Goal: Task Accomplishment & Management: Use online tool/utility

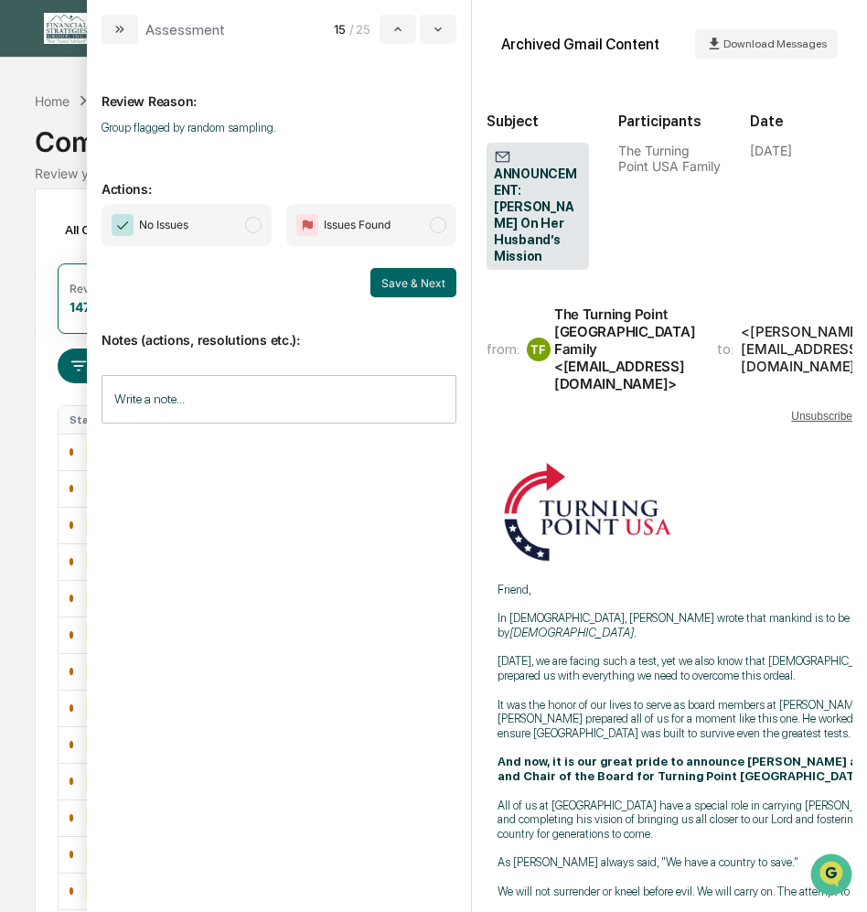
click at [253, 230] on span "modal" at bounding box center [253, 225] width 16 height 16
click at [401, 278] on button "Save & Next" at bounding box center [413, 282] width 86 height 29
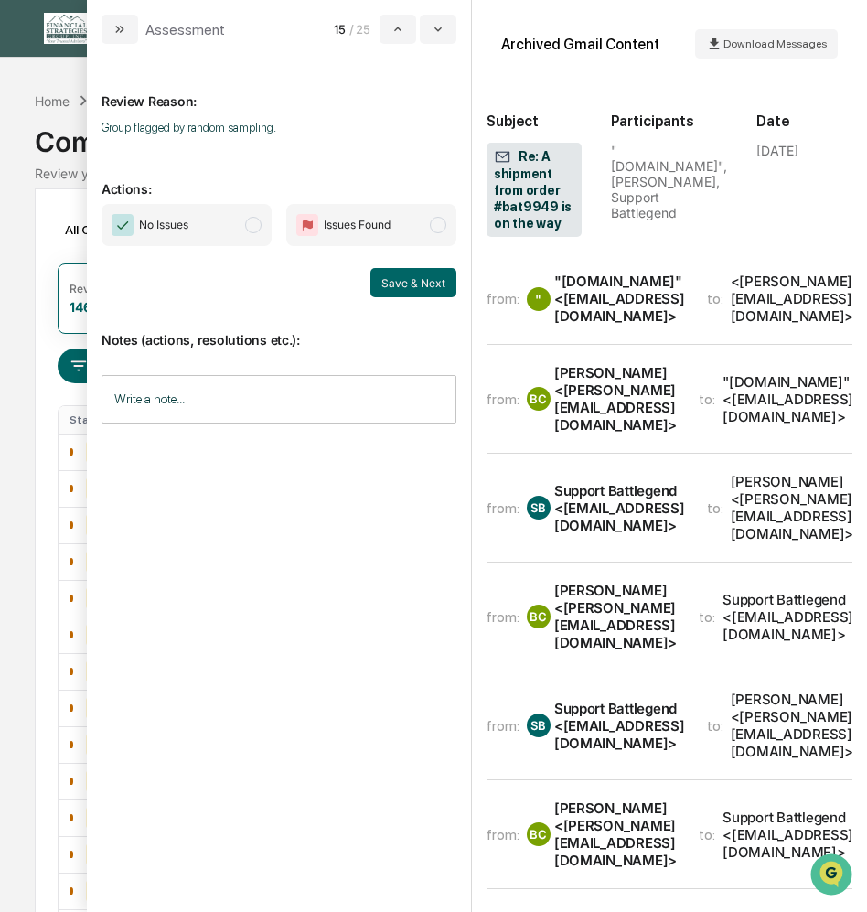
click at [248, 225] on span "modal" at bounding box center [253, 225] width 16 height 16
click at [385, 278] on button "Save & Next" at bounding box center [413, 282] width 86 height 29
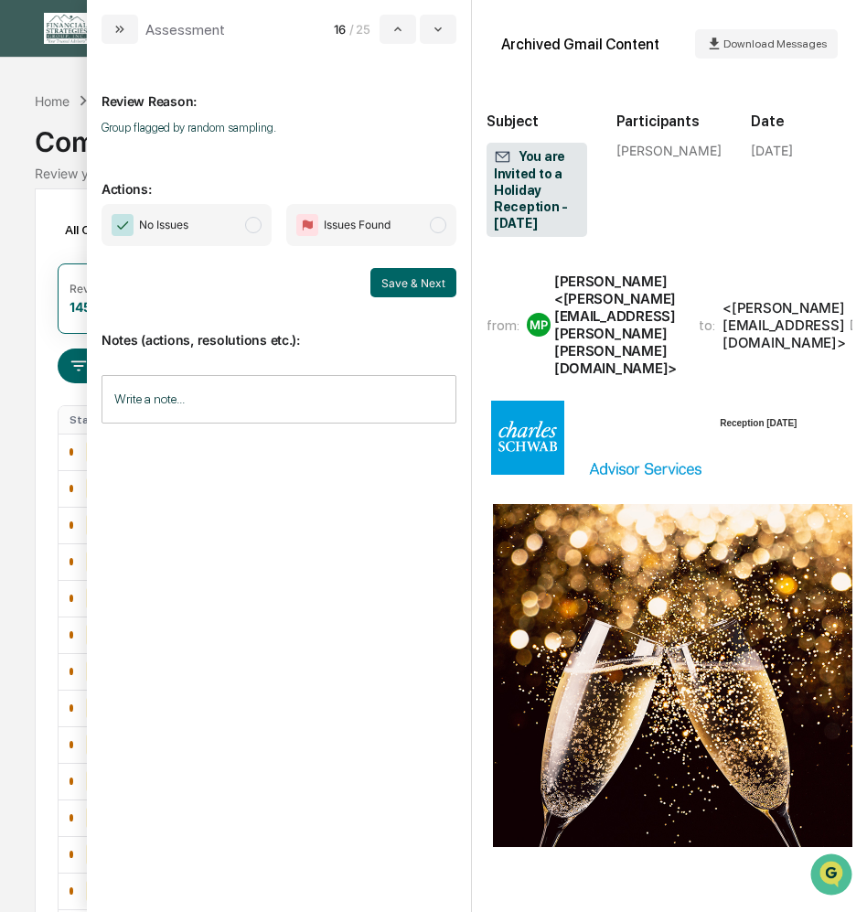
click at [253, 226] on span "modal" at bounding box center [253, 225] width 16 height 16
click at [398, 282] on button "Save & Next" at bounding box center [413, 282] width 86 height 29
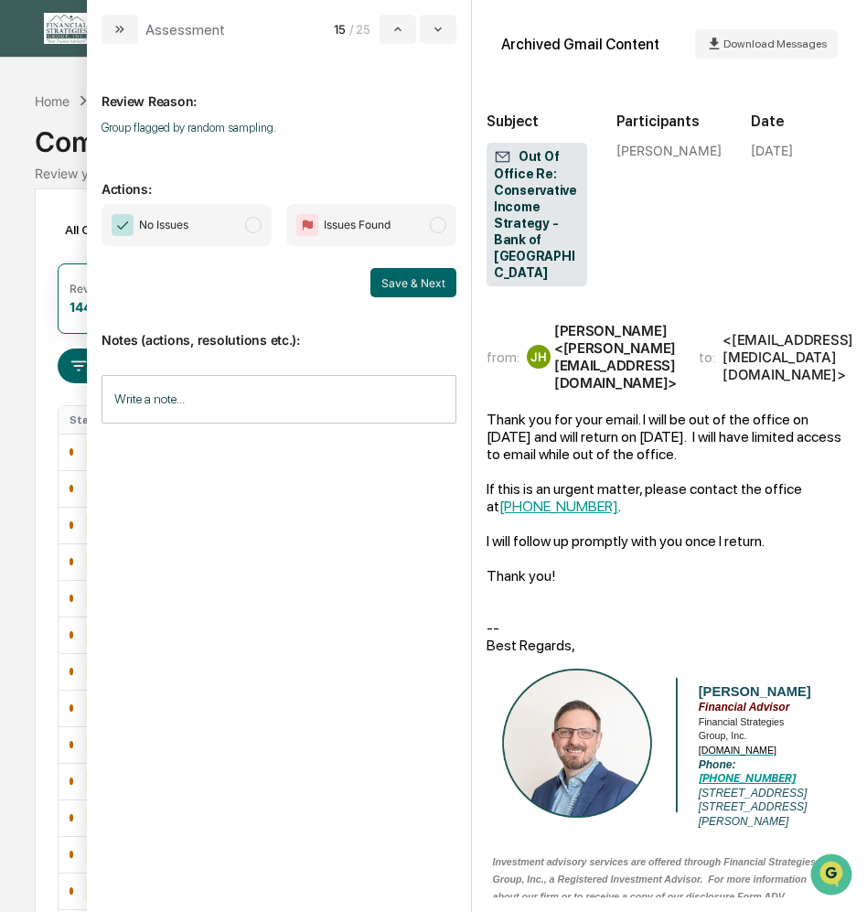
click at [260, 227] on span "modal" at bounding box center [253, 225] width 16 height 16
click at [383, 273] on button "Save & Next" at bounding box center [413, 282] width 86 height 29
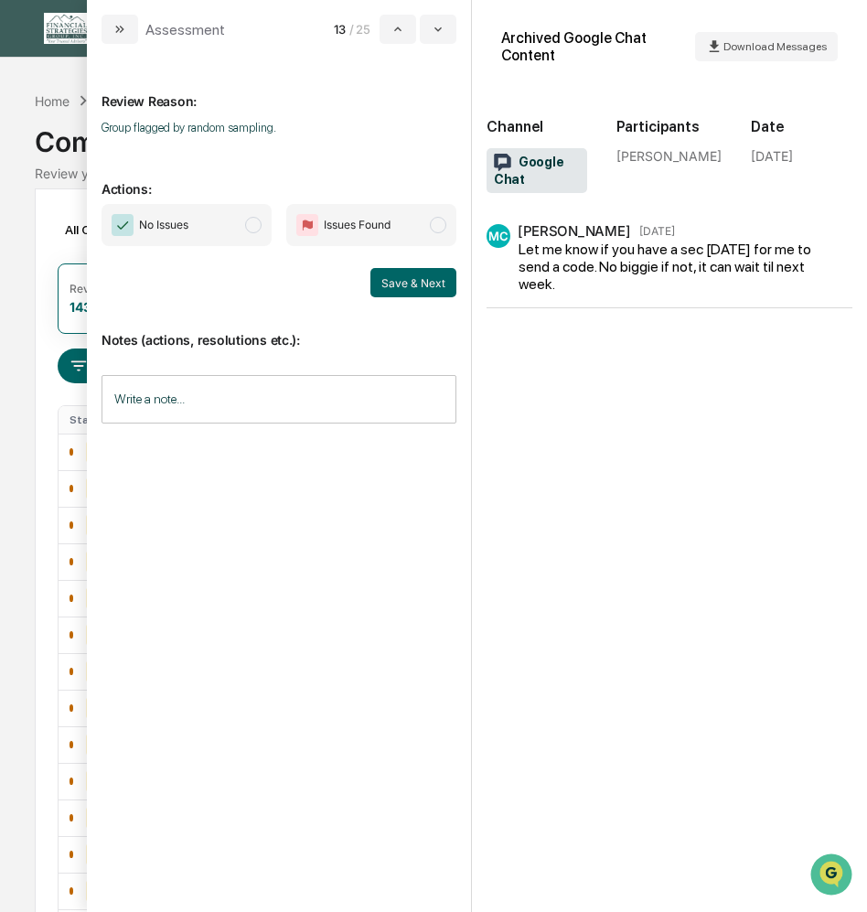
click at [252, 224] on span "modal" at bounding box center [253, 225] width 16 height 16
click at [419, 289] on button "Save & Next" at bounding box center [413, 282] width 86 height 29
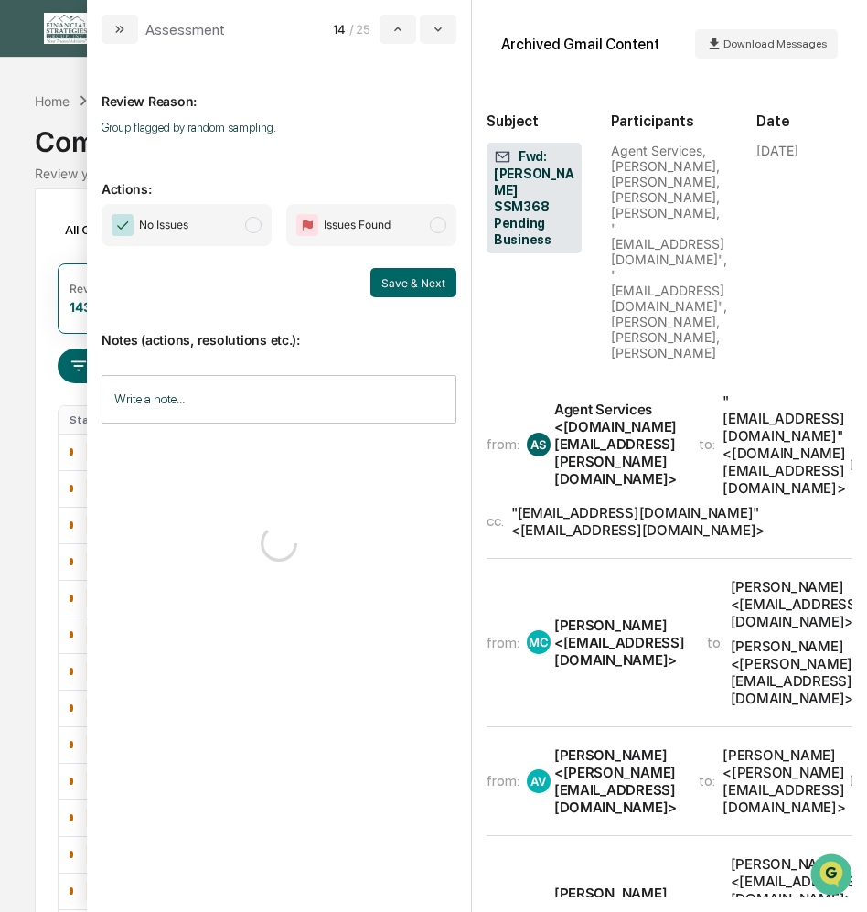
click at [258, 224] on span "modal" at bounding box center [253, 225] width 16 height 16
click at [397, 284] on button "Save & Next" at bounding box center [413, 282] width 86 height 29
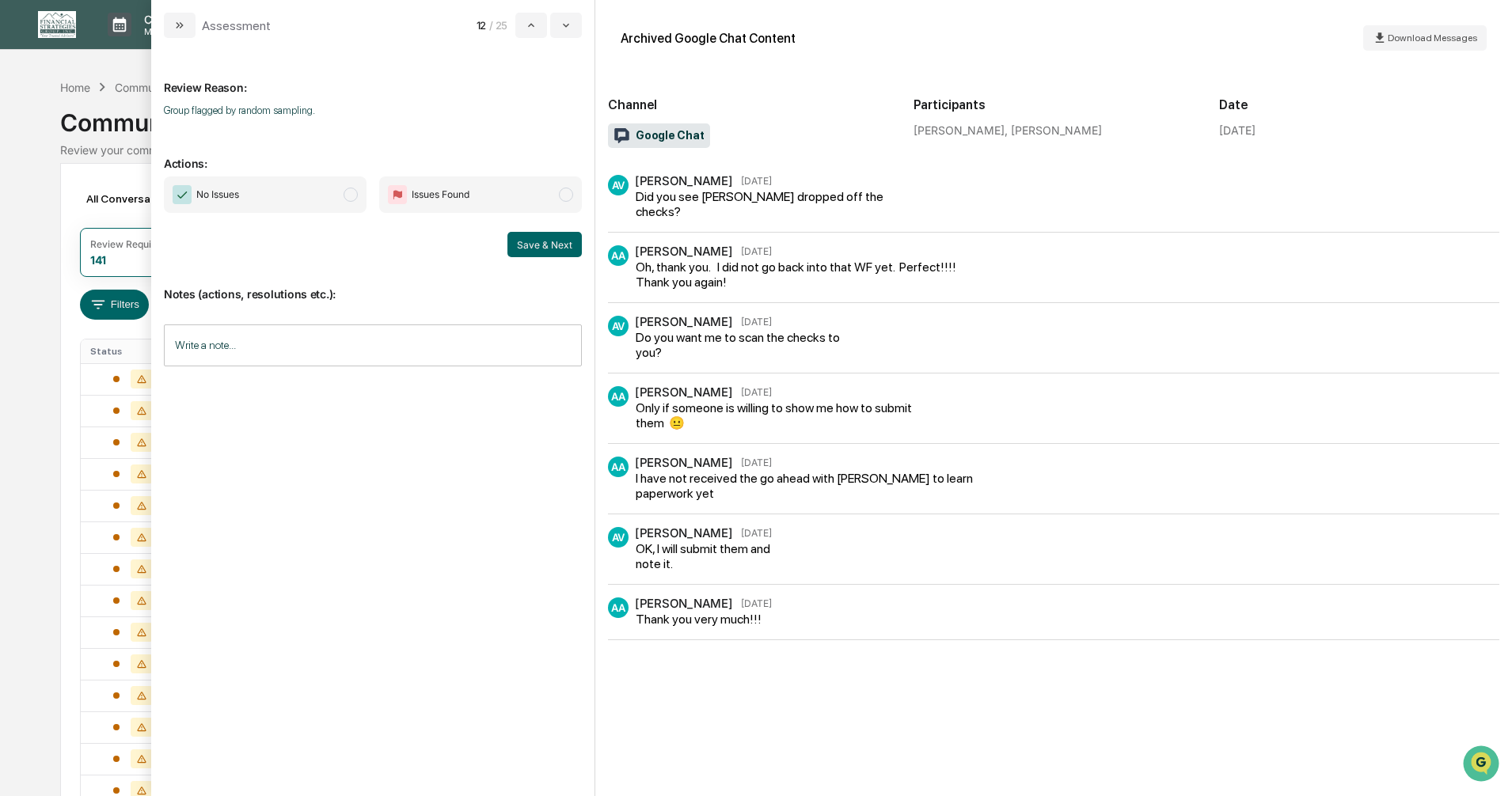
click at [352, 195] on span "modal" at bounding box center [351, 195] width 14 height 14
click at [552, 247] on button "Save & Next" at bounding box center [544, 244] width 74 height 25
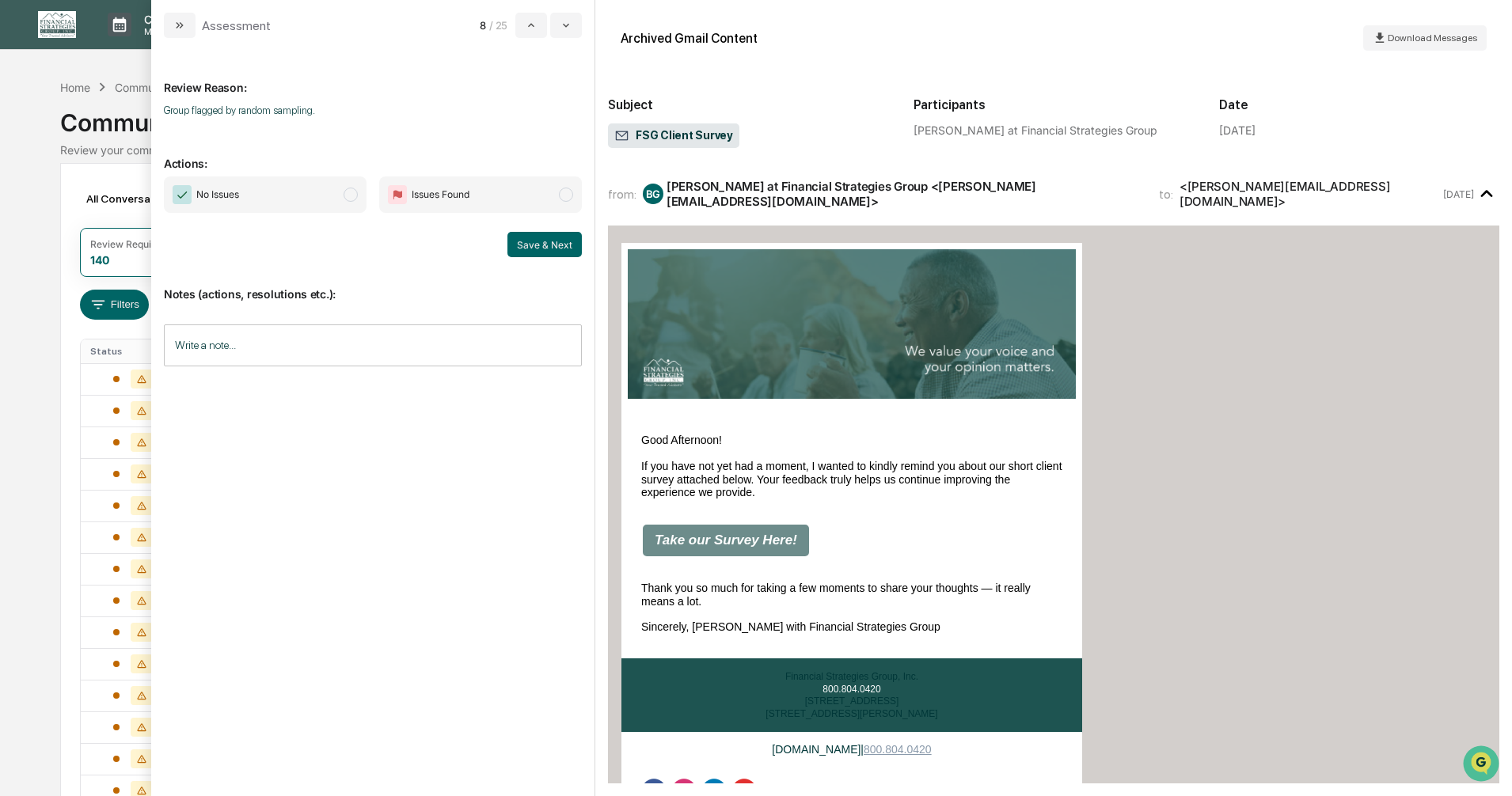
click at [352, 195] on span "modal" at bounding box center [351, 195] width 14 height 14
click at [525, 241] on button "Save & Next" at bounding box center [544, 244] width 74 height 25
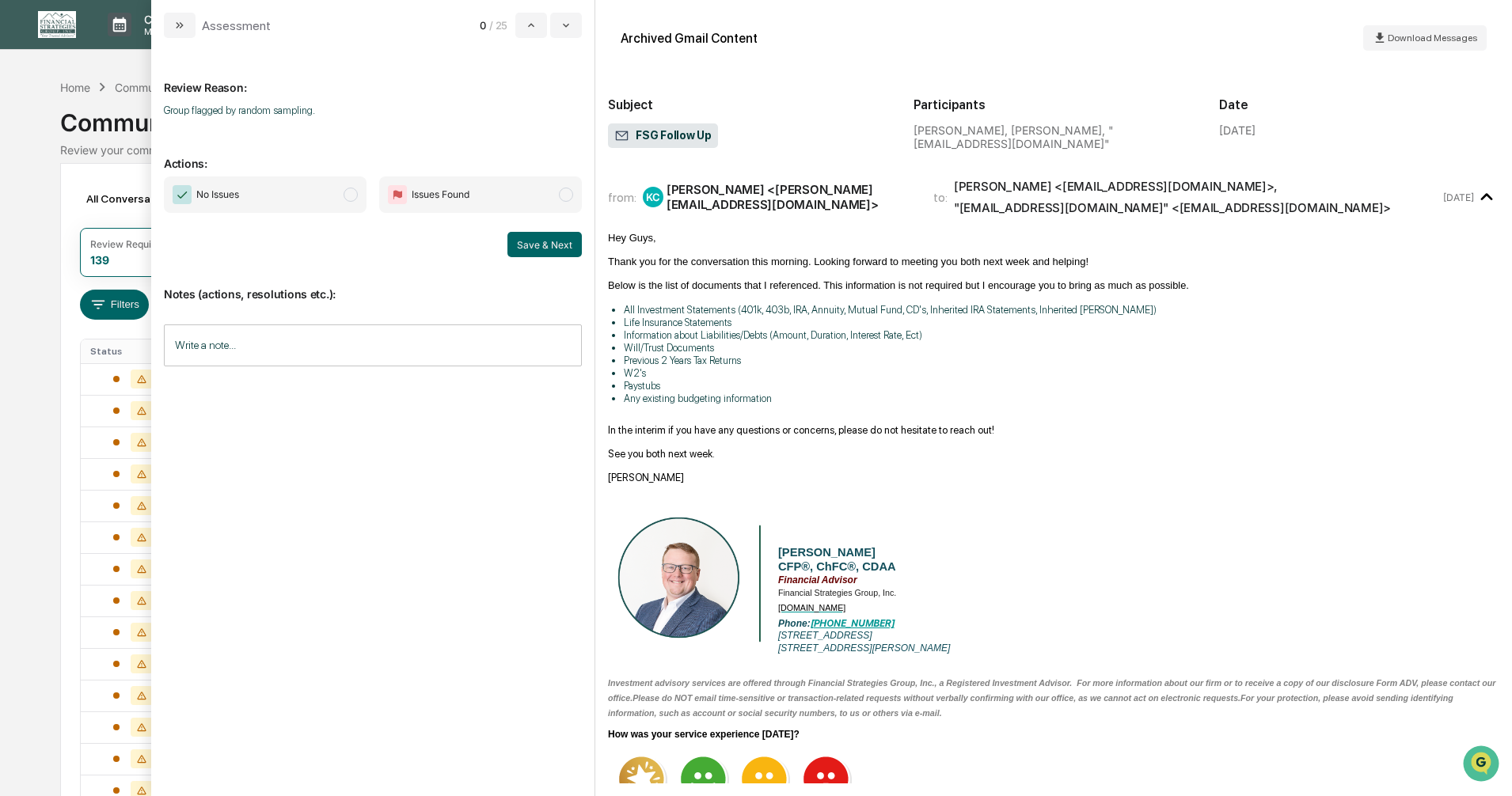
click at [350, 196] on span "modal" at bounding box center [351, 195] width 14 height 14
click at [534, 244] on button "Save & Next" at bounding box center [544, 244] width 74 height 25
click at [535, 246] on button "Save & Next" at bounding box center [544, 244] width 74 height 25
click at [352, 197] on span "modal" at bounding box center [351, 195] width 14 height 14
click at [537, 245] on button "Save & Next" at bounding box center [544, 244] width 74 height 25
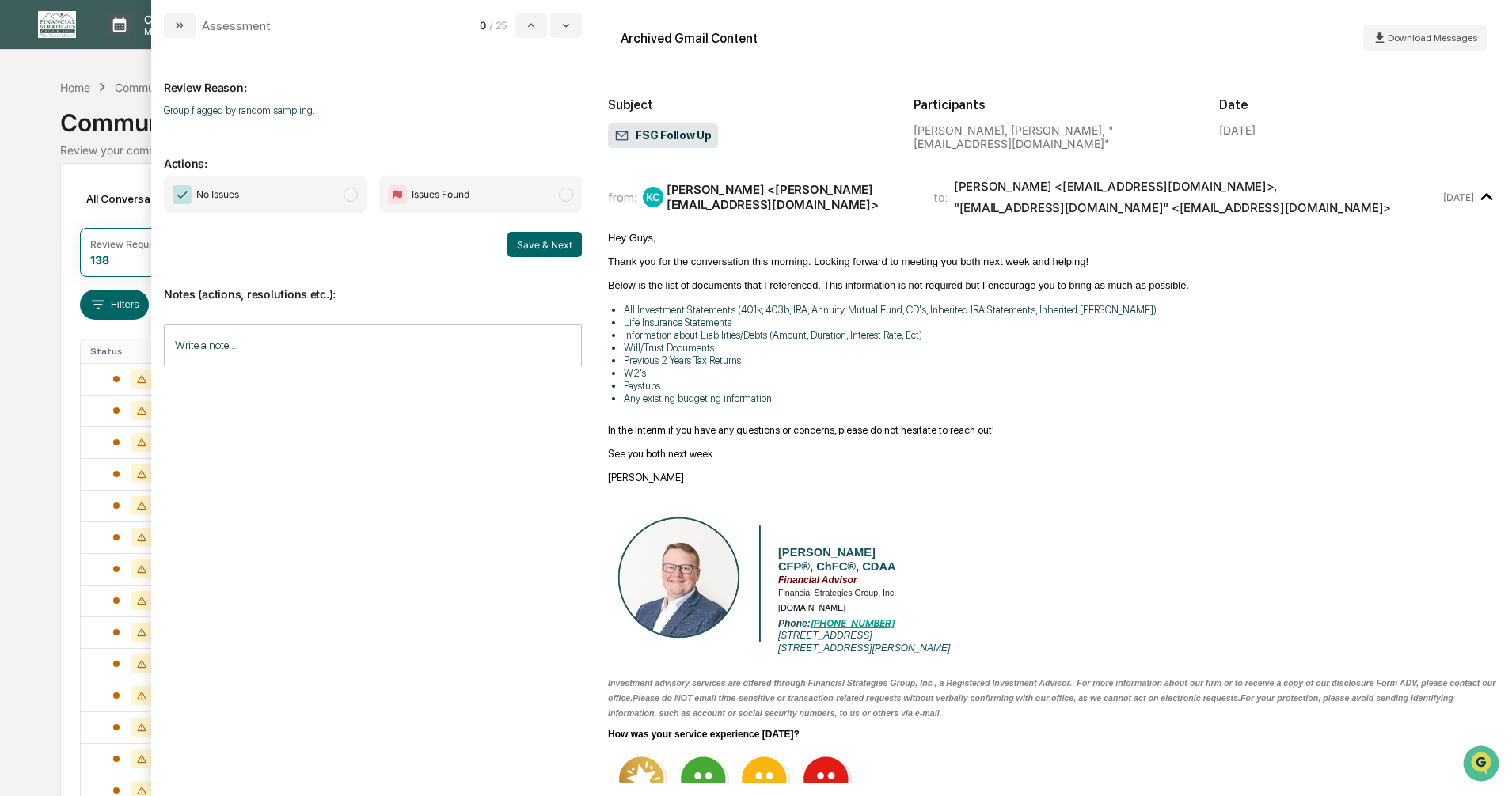
click at [29, 205] on div "Calendar Manage Tasks Reviews Approval Management Company People, Data, Setting…" at bounding box center [756, 622] width 1512 height 1245
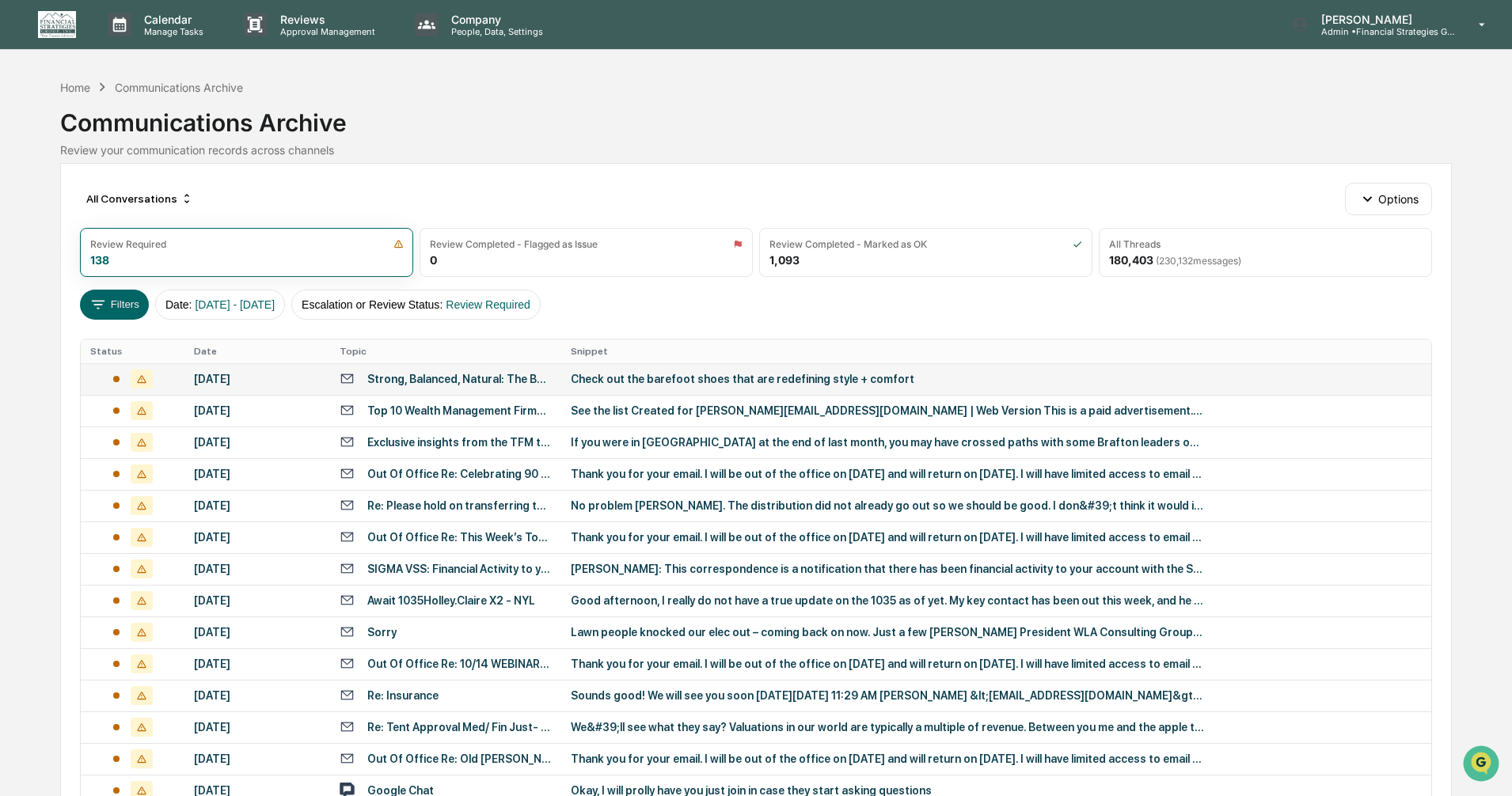
click at [407, 376] on div "Strong, Balanced, Natural: The Best Barefoot Shoes for Women" at bounding box center [459, 379] width 184 height 13
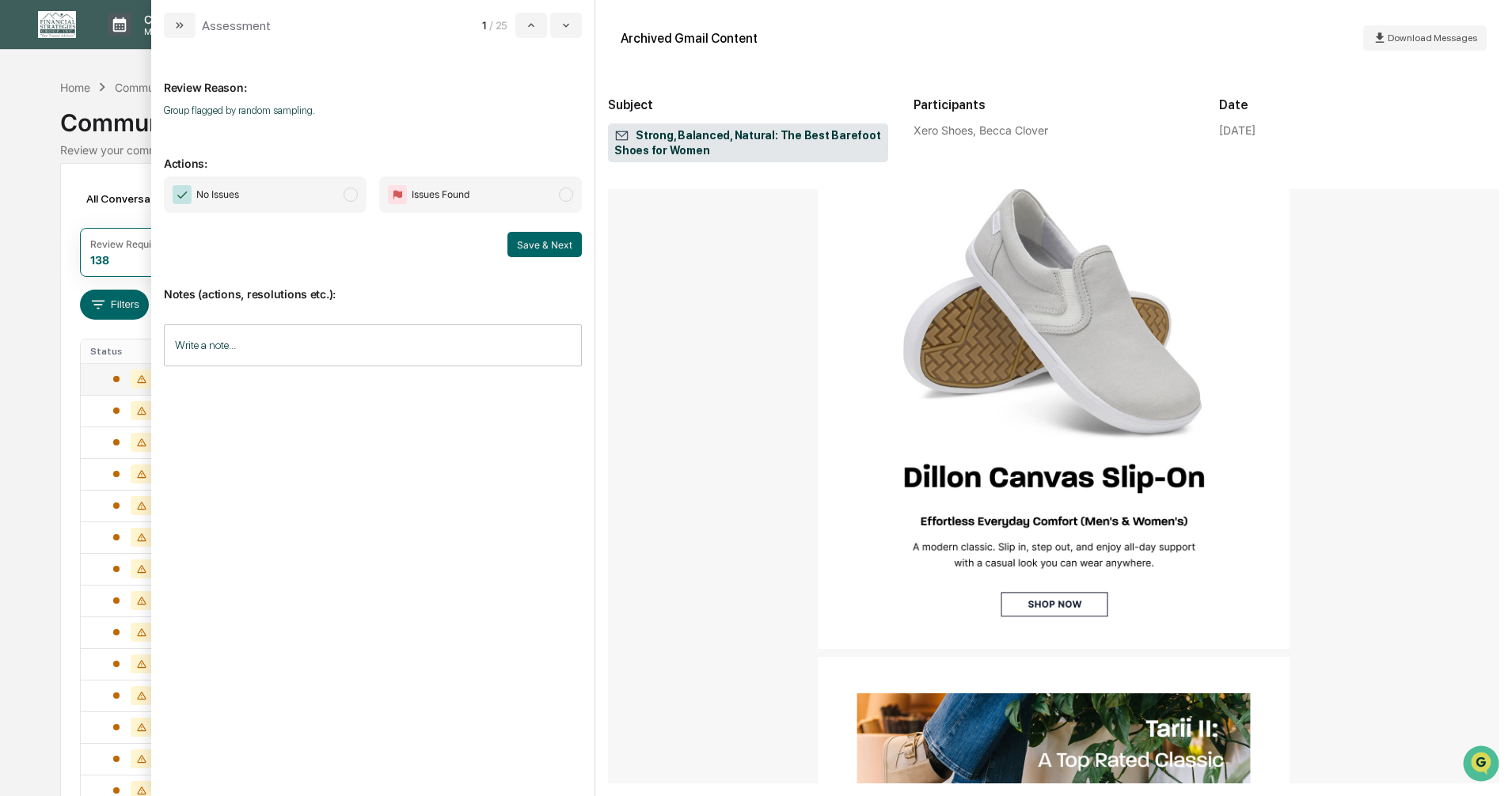
scroll to position [1979, 0]
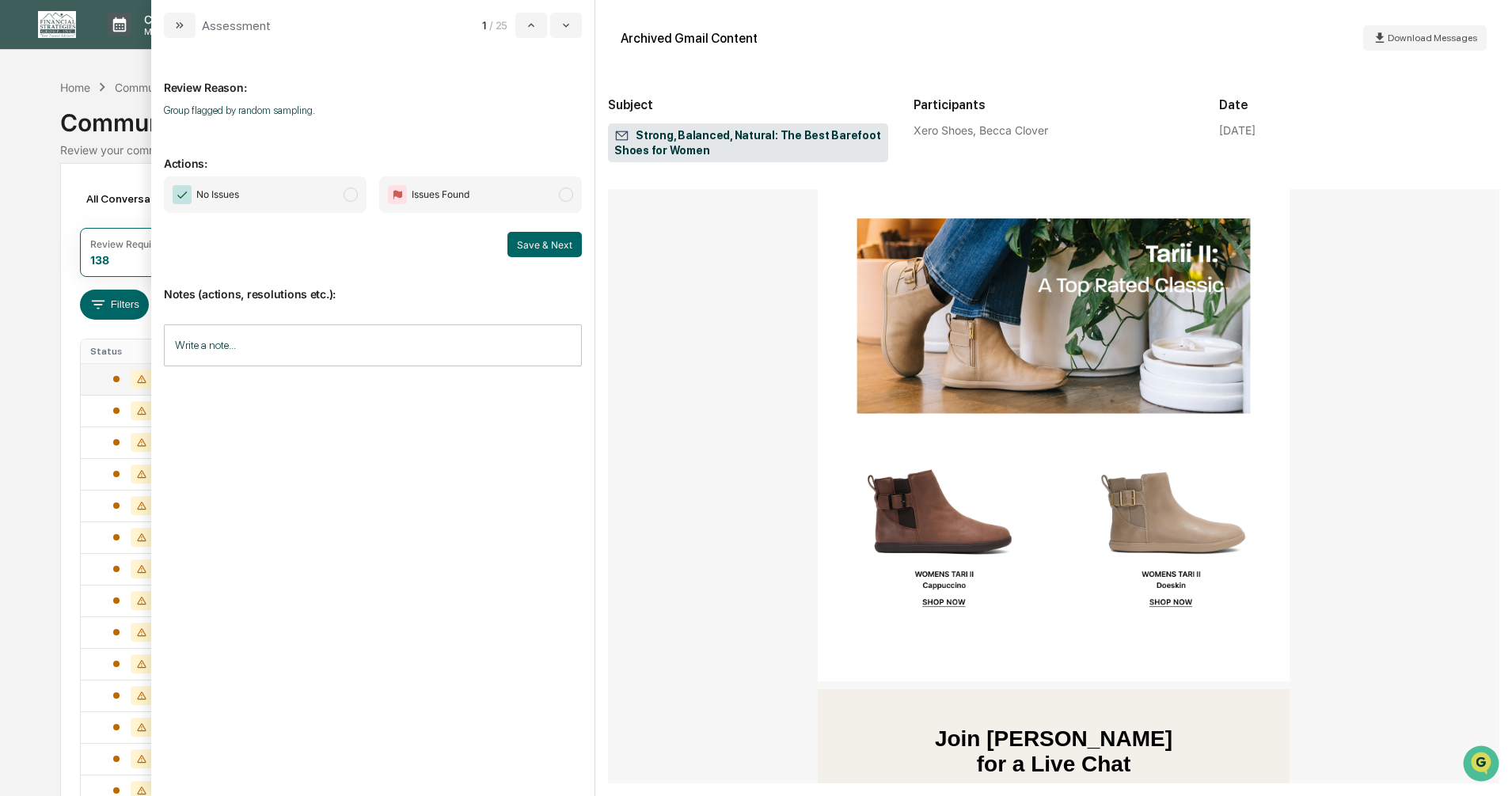
click at [352, 196] on span "modal" at bounding box center [351, 195] width 14 height 14
click at [522, 239] on button "Save & Next" at bounding box center [544, 244] width 74 height 25
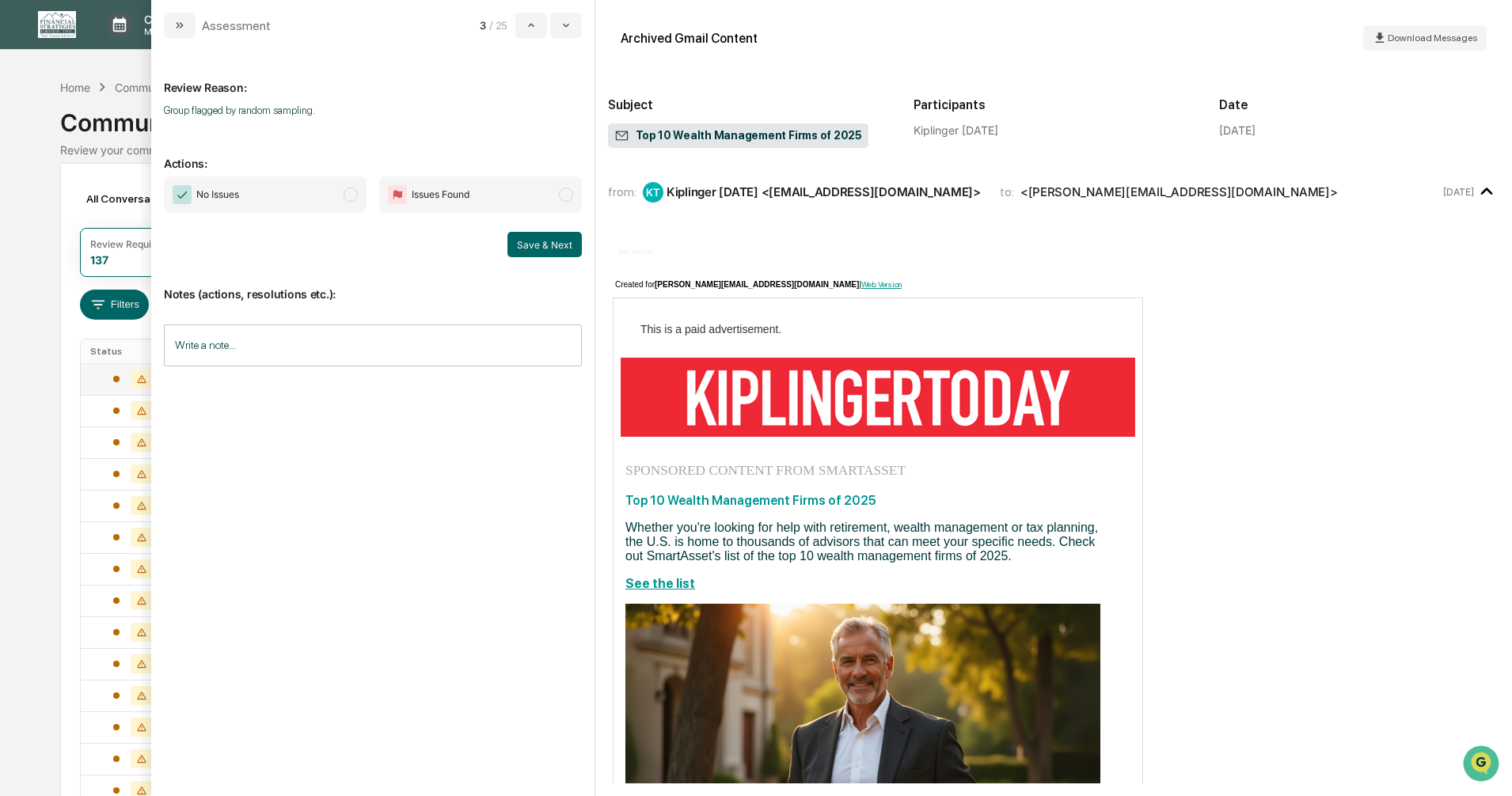
click at [350, 197] on span "modal" at bounding box center [351, 195] width 14 height 14
click at [525, 245] on button "Save & Next" at bounding box center [544, 244] width 74 height 25
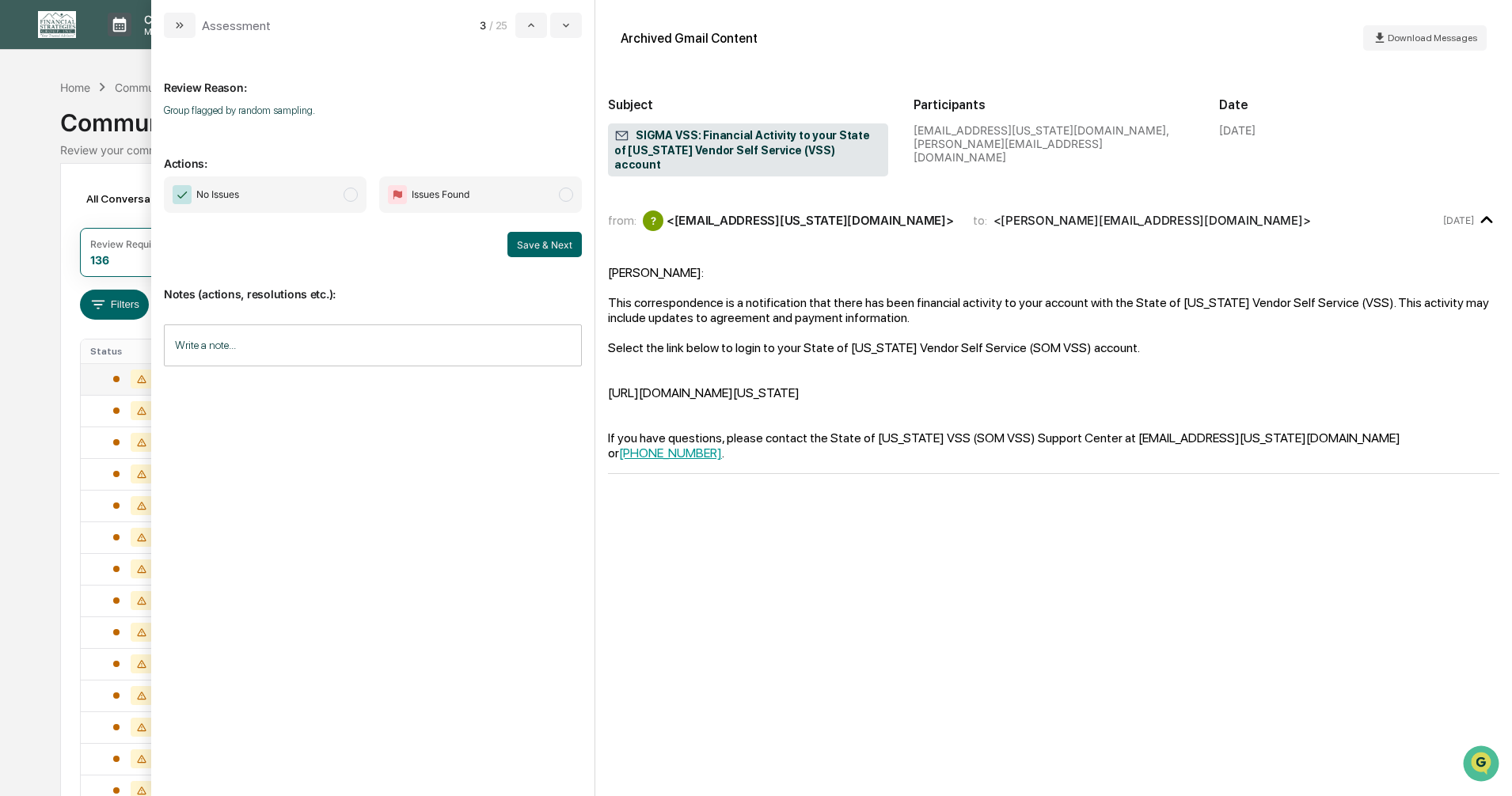
click at [351, 194] on span "modal" at bounding box center [351, 195] width 14 height 14
click at [541, 243] on button "Save & Next" at bounding box center [544, 244] width 74 height 25
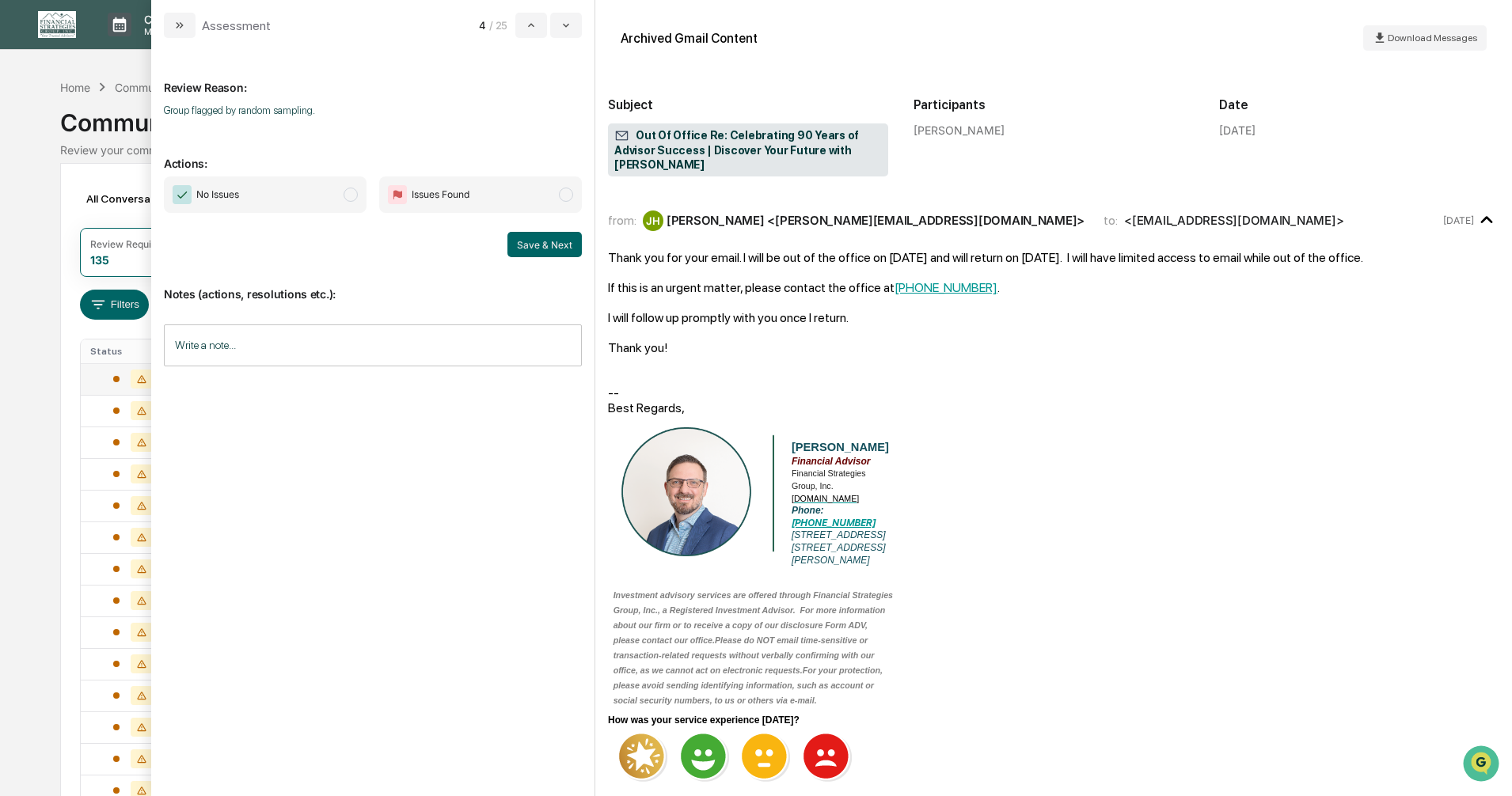
click at [351, 197] on span "modal" at bounding box center [351, 195] width 14 height 14
click at [542, 232] on button "Save & Next" at bounding box center [544, 244] width 74 height 25
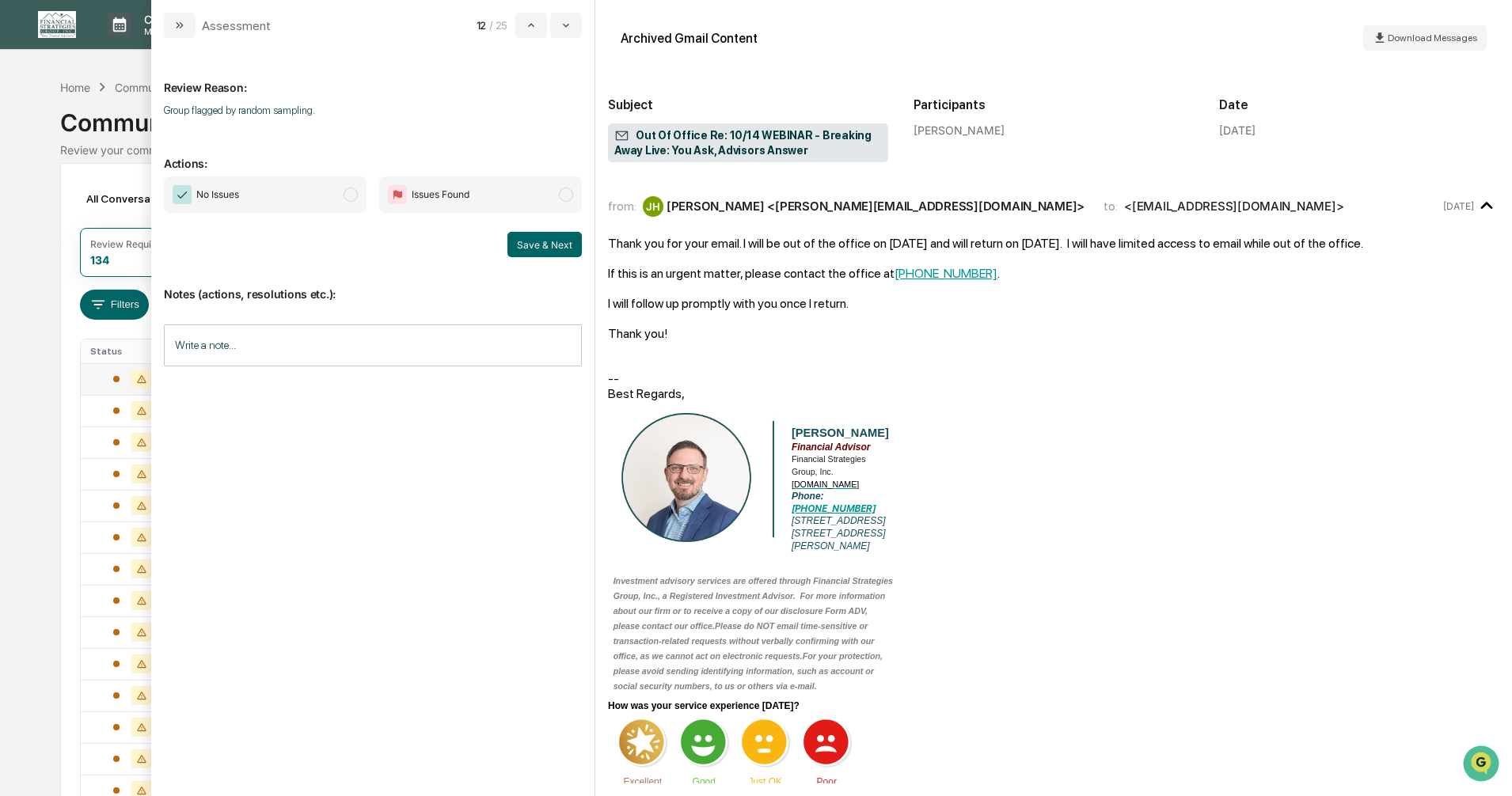
click at [351, 196] on span "modal" at bounding box center [351, 195] width 14 height 14
click at [556, 246] on button "Save & Next" at bounding box center [544, 244] width 74 height 25
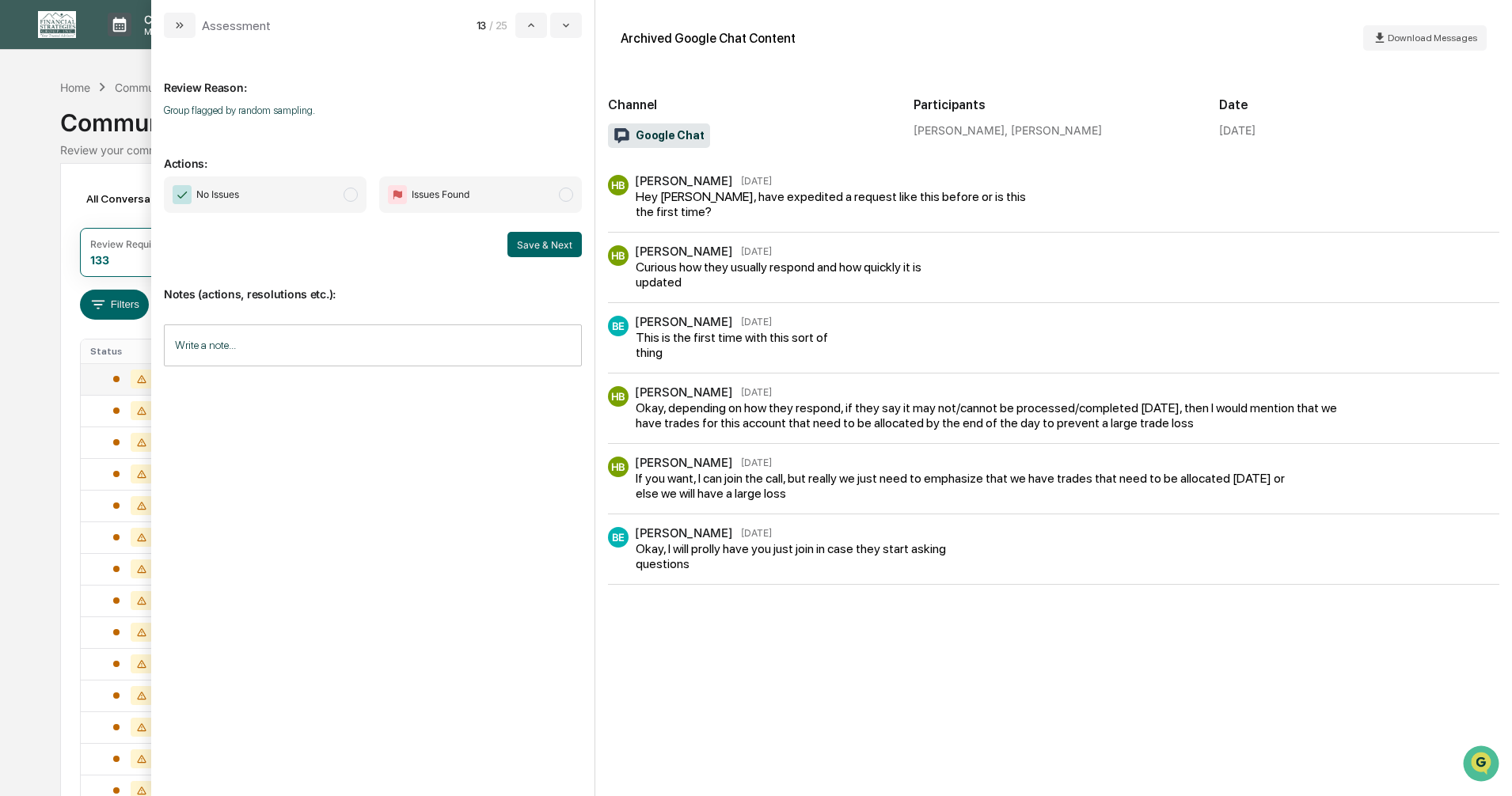
click at [346, 193] on span "modal" at bounding box center [351, 195] width 14 height 14
click at [535, 249] on button "Save & Next" at bounding box center [544, 244] width 74 height 25
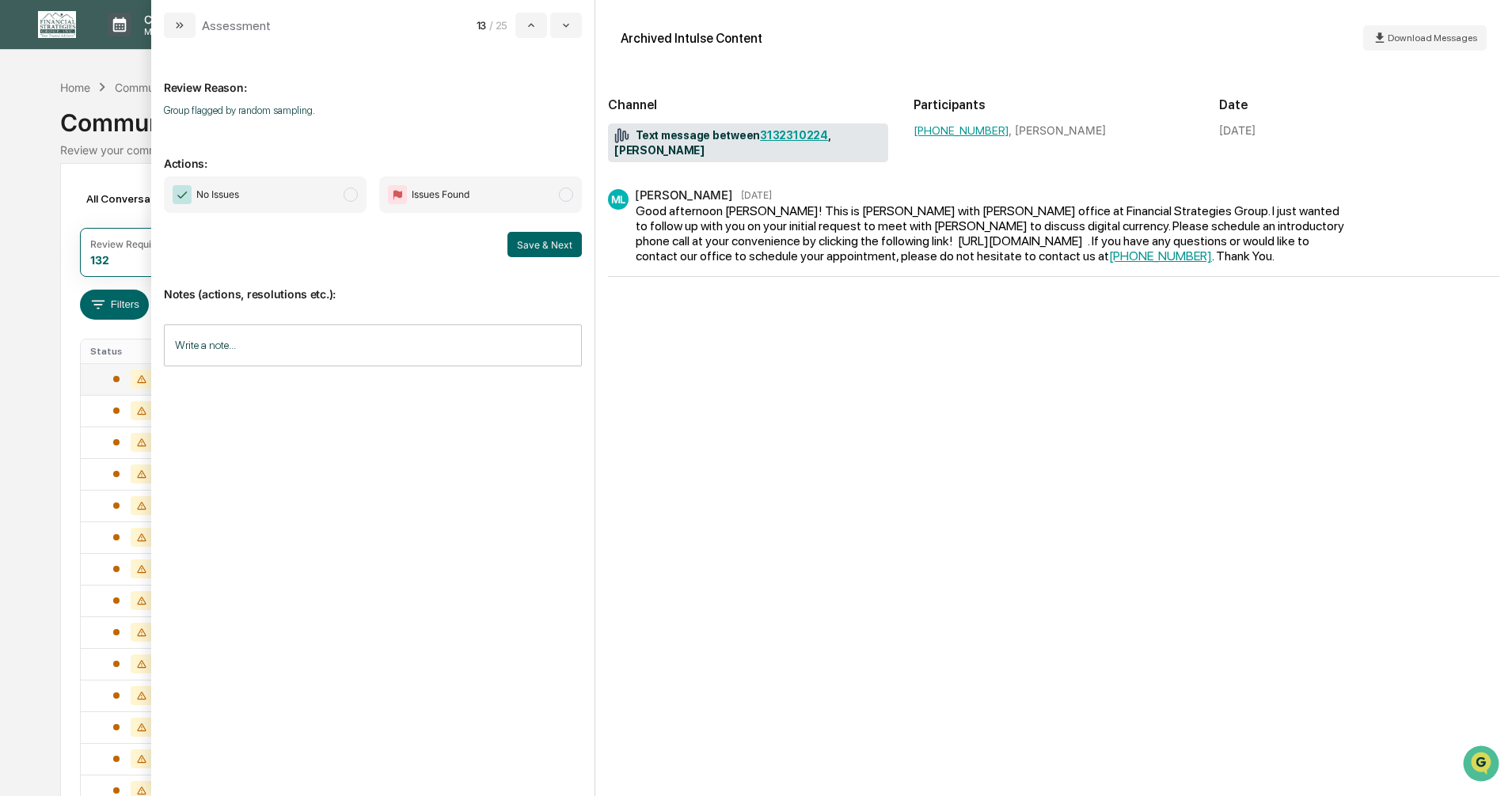
click at [350, 196] on span "modal" at bounding box center [351, 195] width 14 height 14
click at [523, 245] on button "Save & Next" at bounding box center [544, 244] width 74 height 25
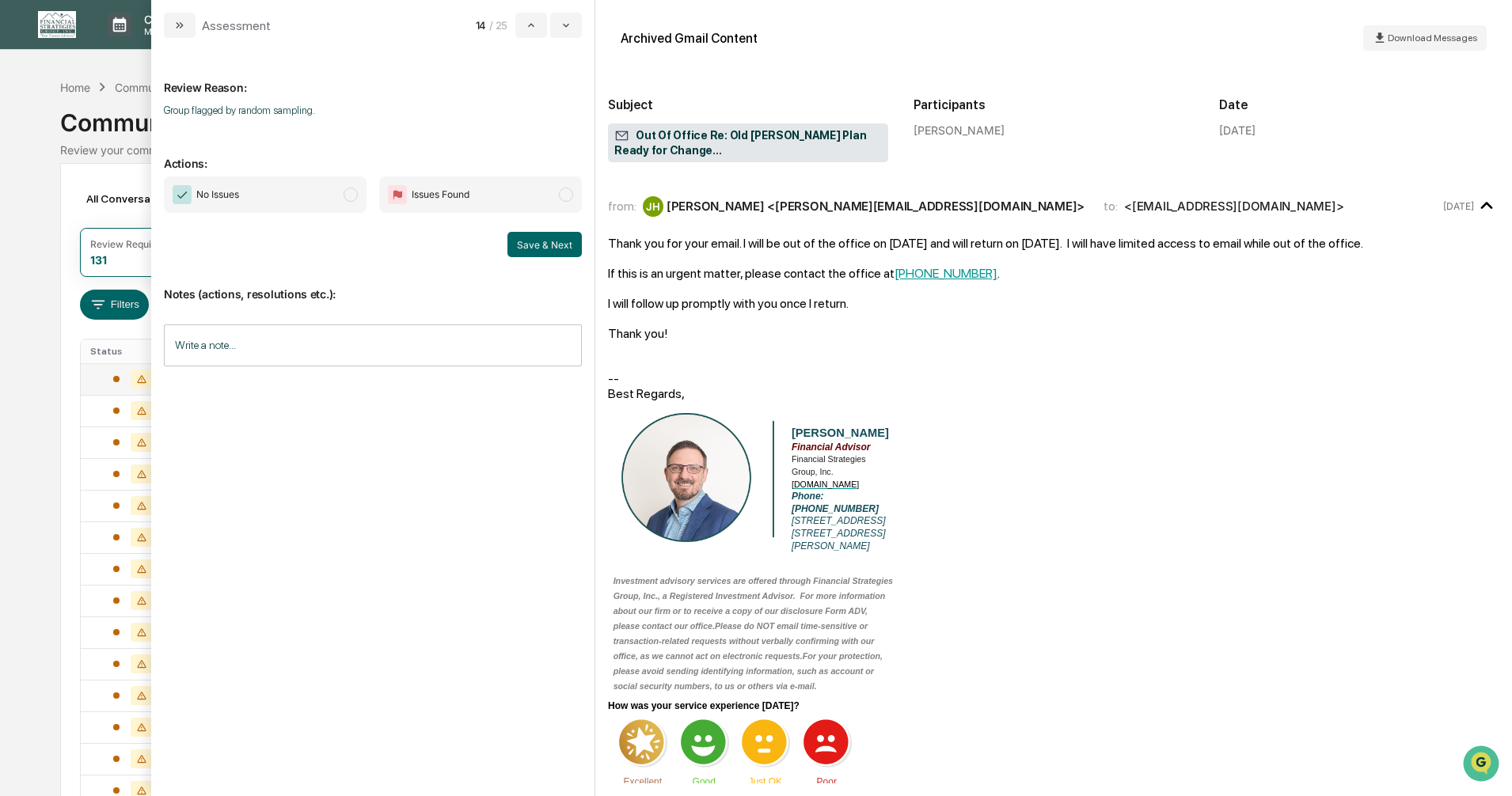
click at [340, 192] on span "No Issues" at bounding box center [265, 195] width 203 height 36
click at [525, 240] on button "Save & Next" at bounding box center [544, 244] width 74 height 25
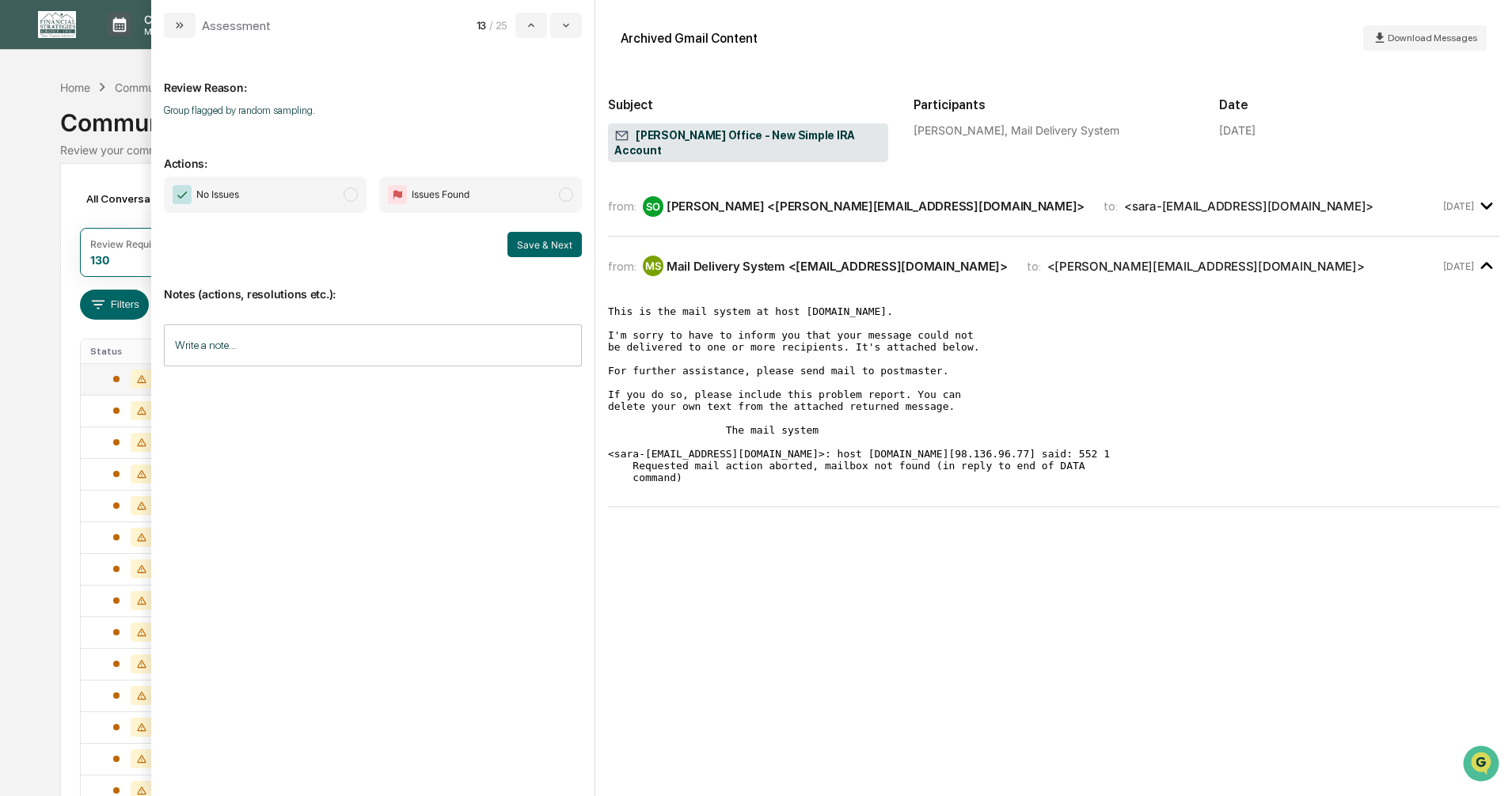
click at [347, 196] on span "modal" at bounding box center [351, 195] width 14 height 14
click at [534, 237] on button "Save & Next" at bounding box center [544, 244] width 74 height 25
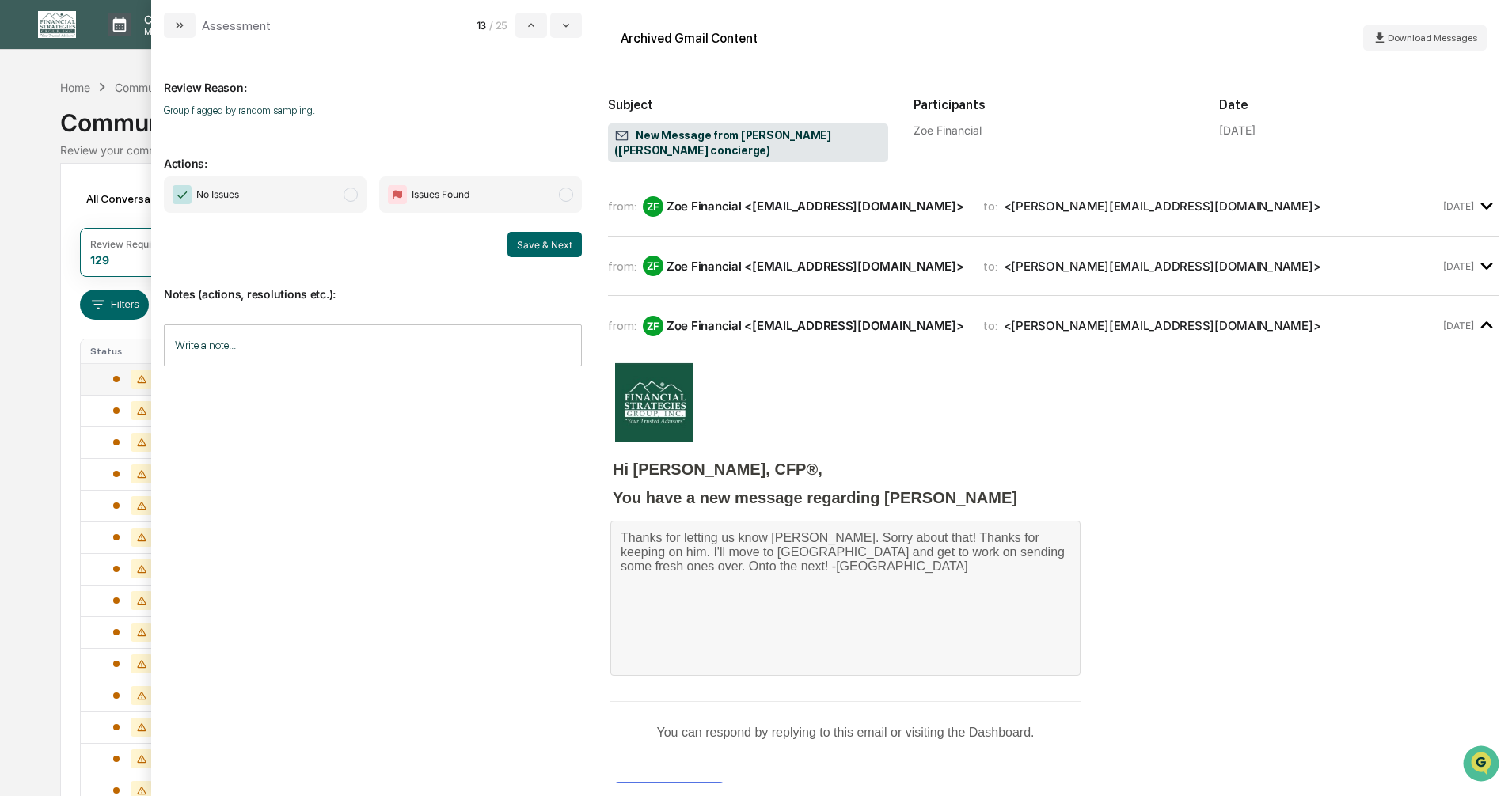
click at [343, 194] on span "No Issues" at bounding box center [265, 195] width 203 height 36
click at [533, 246] on button "Save & Next" at bounding box center [544, 244] width 74 height 25
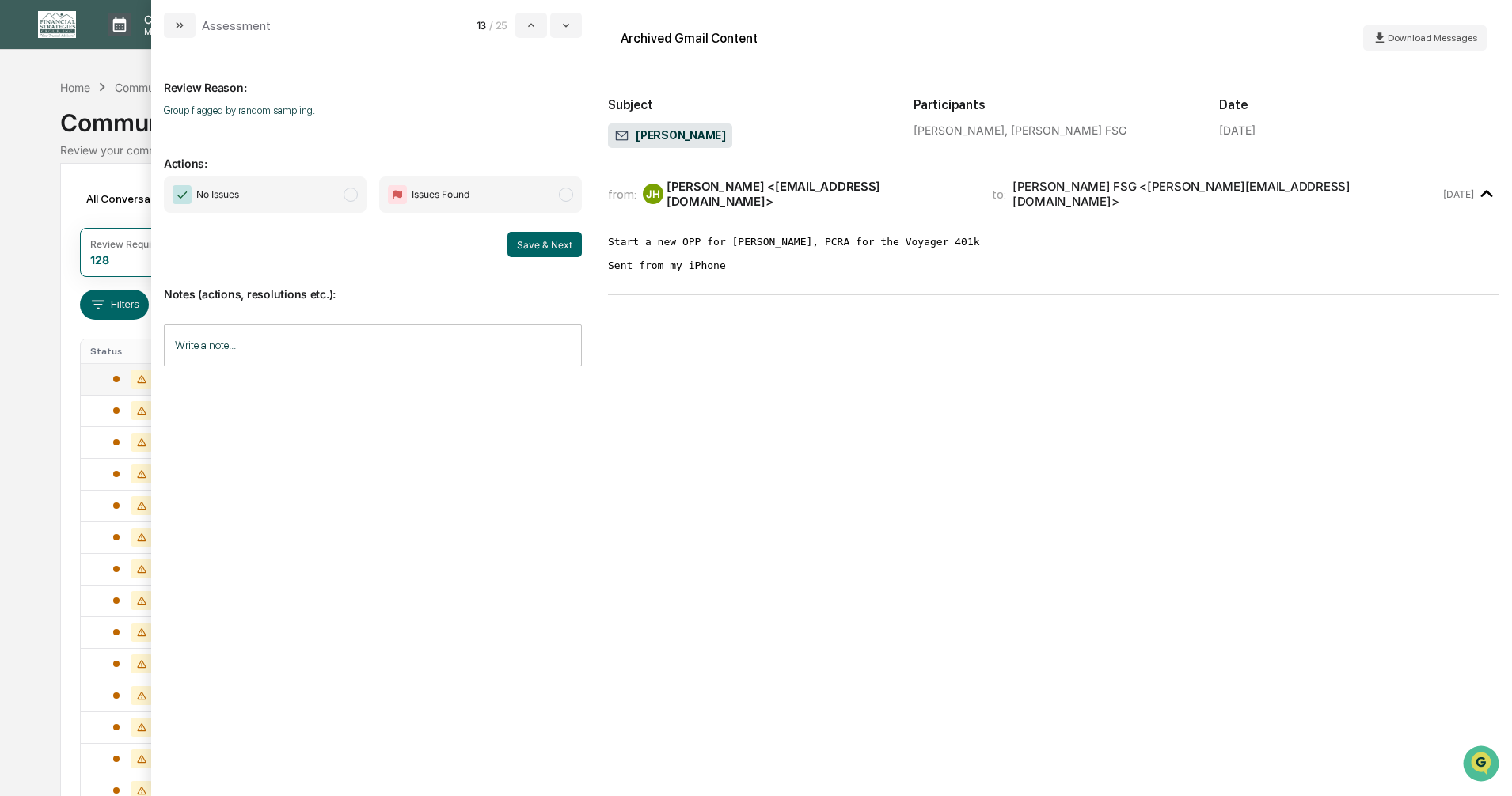
click at [347, 197] on span "modal" at bounding box center [351, 195] width 14 height 14
click at [537, 243] on button "Save & Next" at bounding box center [544, 244] width 74 height 25
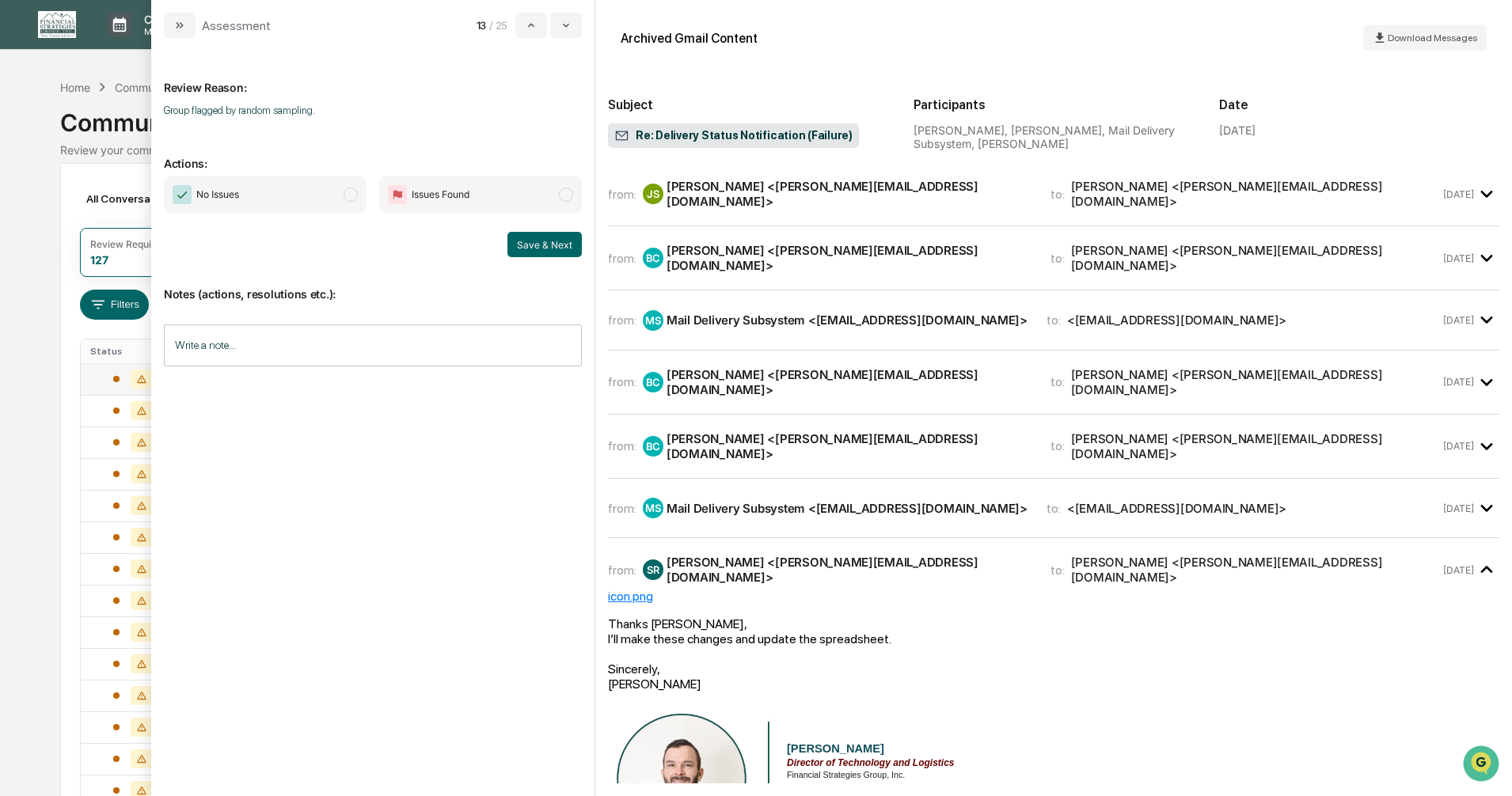
click at [351, 195] on span "modal" at bounding box center [351, 195] width 14 height 14
click at [525, 250] on button "Save & Next" at bounding box center [544, 244] width 74 height 25
